Goal: Task Accomplishment & Management: Use online tool/utility

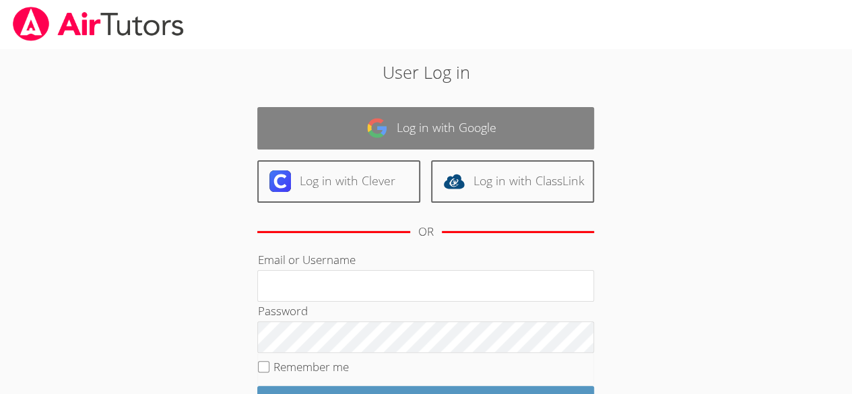
click at [517, 109] on link "Log in with Google" at bounding box center [425, 128] width 337 height 42
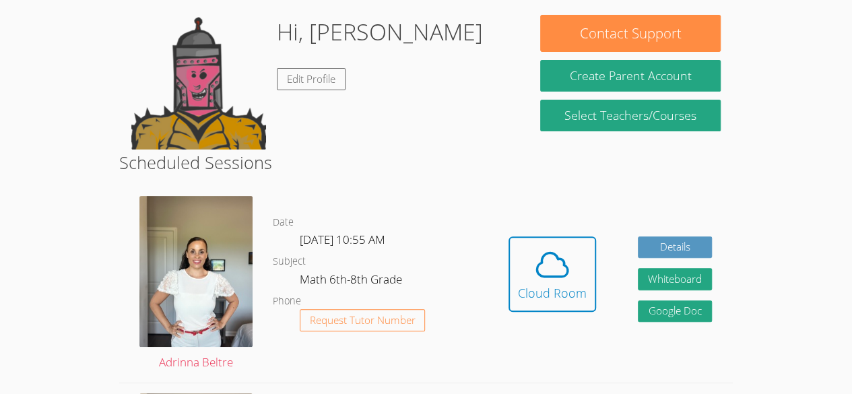
scroll to position [117, 0]
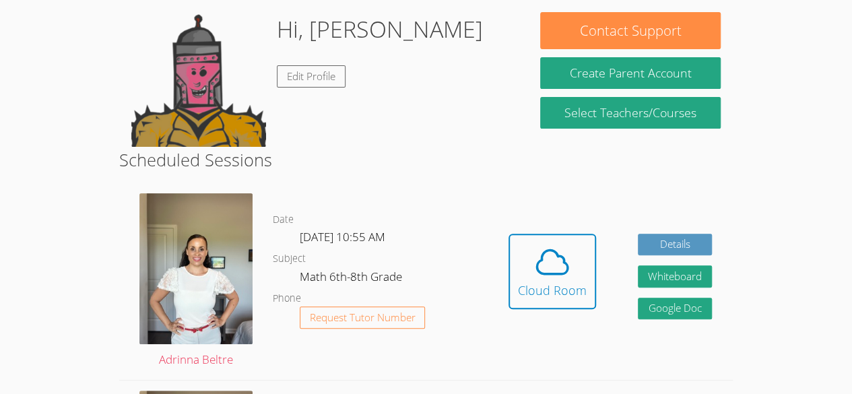
click at [479, 168] on h2 "Scheduled Sessions" at bounding box center [426, 160] width 614 height 26
click at [564, 275] on icon at bounding box center [552, 262] width 38 height 38
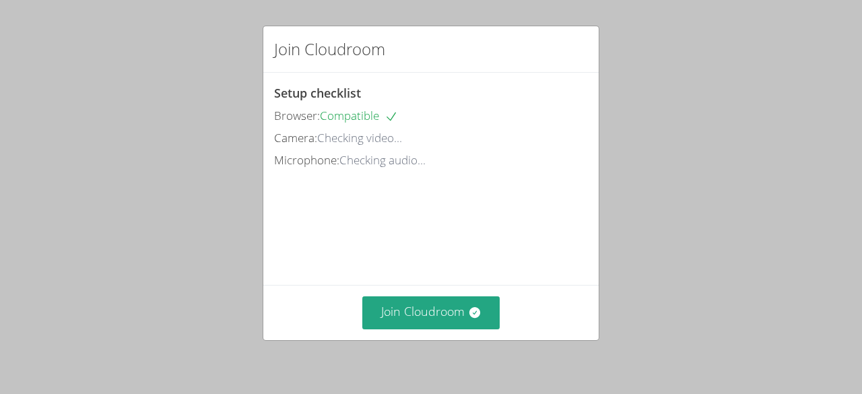
click at [476, 275] on video at bounding box center [375, 231] width 202 height 101
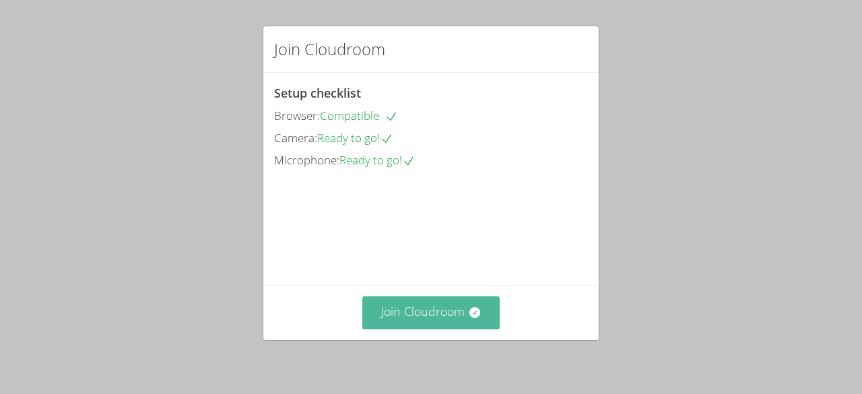
click at [468, 319] on icon at bounding box center [474, 312] width 13 height 13
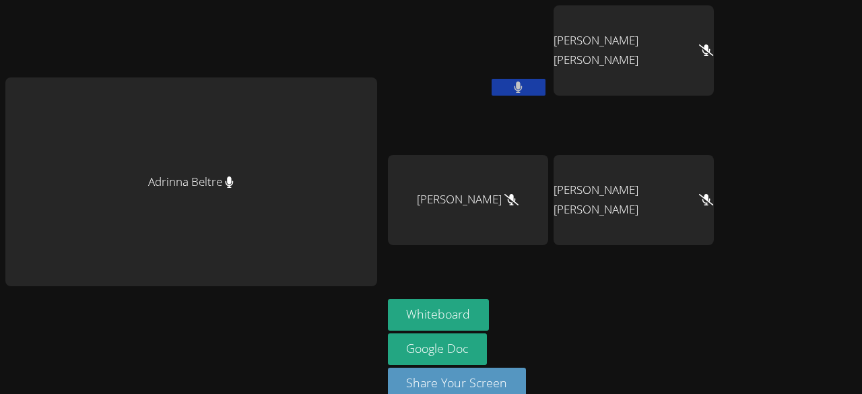
click at [523, 91] on button at bounding box center [519, 87] width 54 height 17
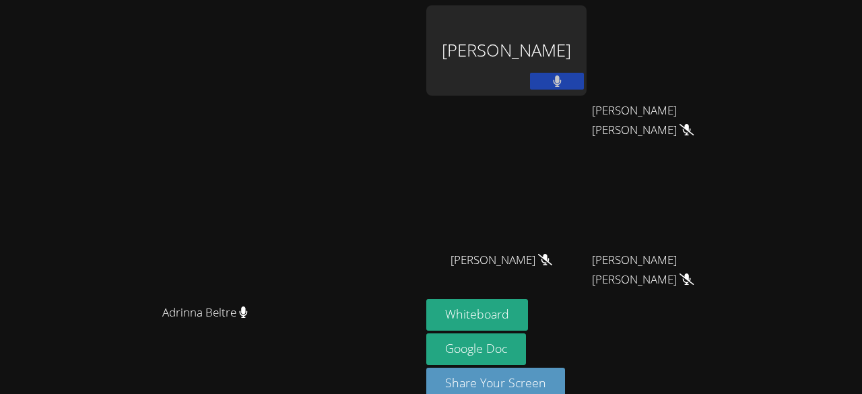
click at [584, 82] on button at bounding box center [557, 81] width 54 height 17
click at [564, 82] on icon at bounding box center [557, 80] width 14 height 11
click at [562, 77] on icon at bounding box center [557, 80] width 9 height 11
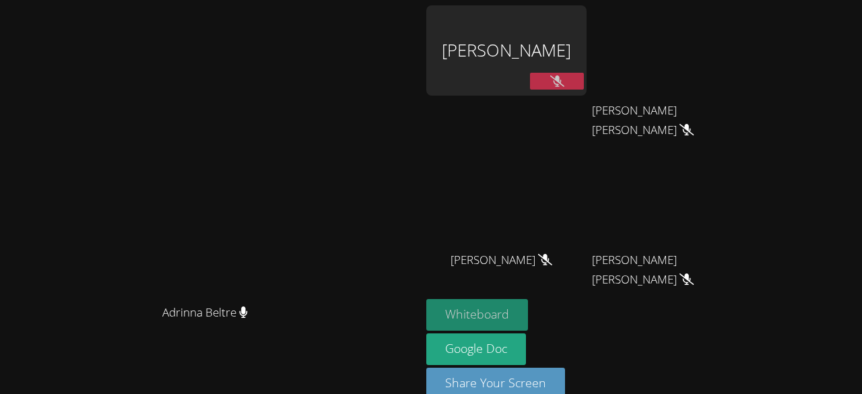
click at [528, 312] on button "Whiteboard" at bounding box center [477, 315] width 102 height 32
click at [528, 316] on button "Whiteboard" at bounding box center [477, 315] width 102 height 32
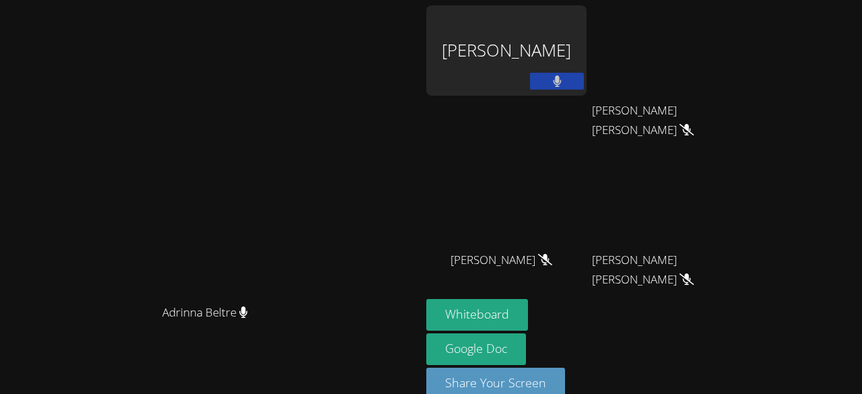
click at [584, 78] on button at bounding box center [557, 81] width 54 height 17
click at [748, 203] on video at bounding box center [672, 200] width 160 height 90
click at [747, 202] on video at bounding box center [672, 200] width 160 height 90
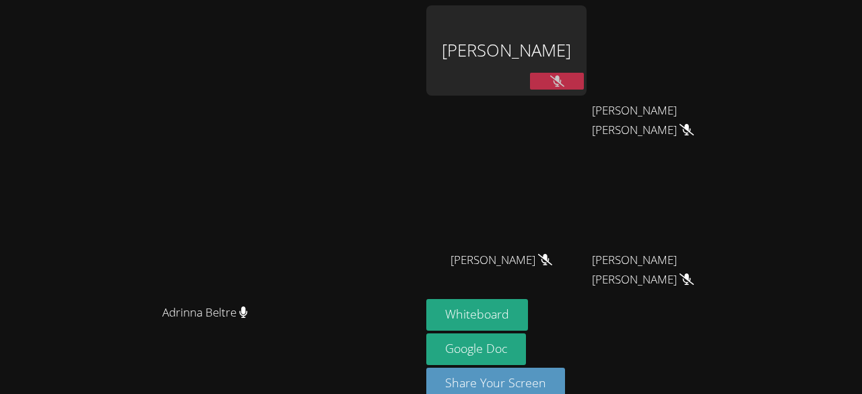
click at [752, 234] on video at bounding box center [672, 200] width 160 height 90
click at [528, 299] on button "Whiteboard" at bounding box center [477, 315] width 102 height 32
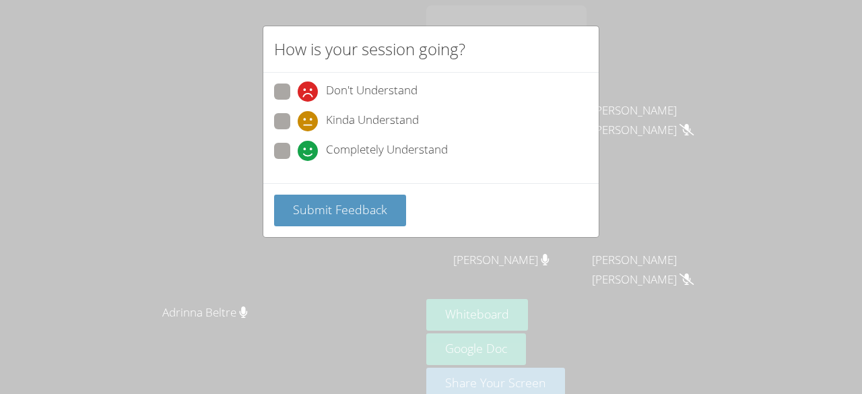
click at [298, 161] on span at bounding box center [298, 161] width 0 height 0
click at [298, 152] on input "Completely Understand" at bounding box center [303, 148] width 11 height 11
radio input "true"
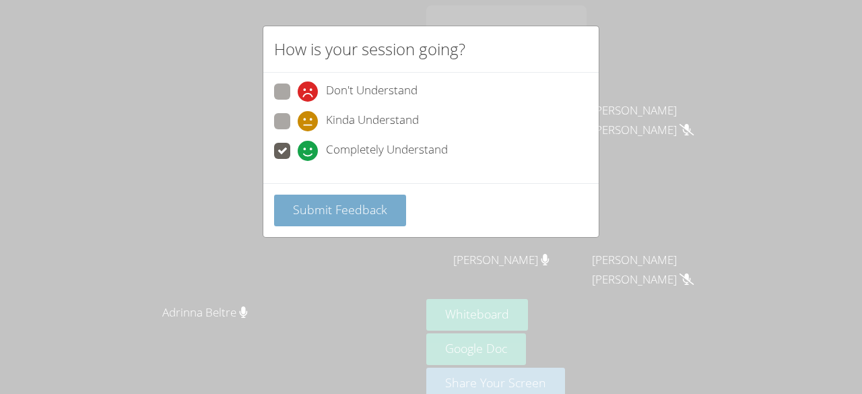
click at [322, 207] on span "Submit Feedback" at bounding box center [340, 209] width 94 height 16
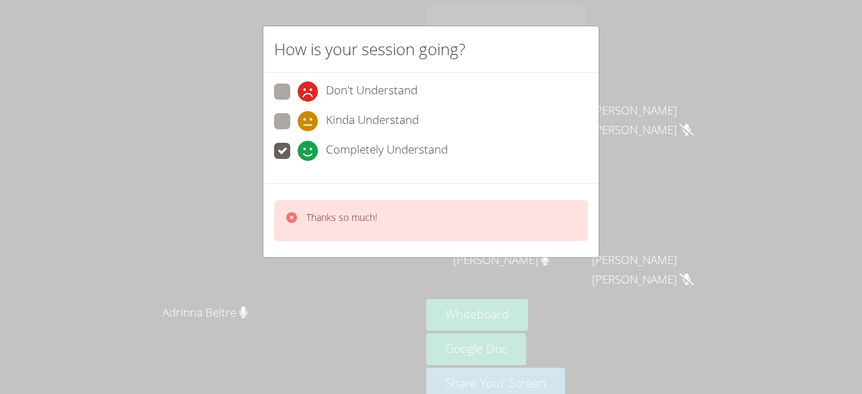
click at [206, 203] on div "How is your session going? Don't Understand Kinda Understand Completely Underst…" at bounding box center [431, 197] width 862 height 394
click at [325, 218] on p "Thanks so much!" at bounding box center [341, 217] width 71 height 13
click at [320, 222] on div "Thanks so much!" at bounding box center [341, 221] width 71 height 20
click at [225, 178] on video at bounding box center [211, 182] width 202 height 231
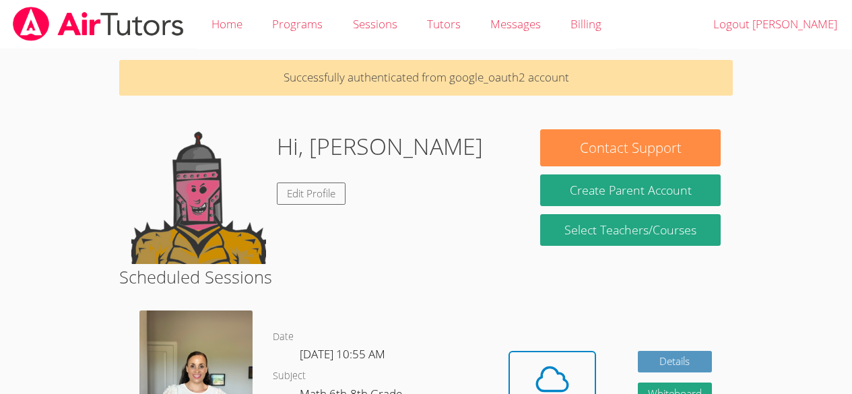
scroll to position [117, 0]
